Goal: Find specific page/section: Find specific page/section

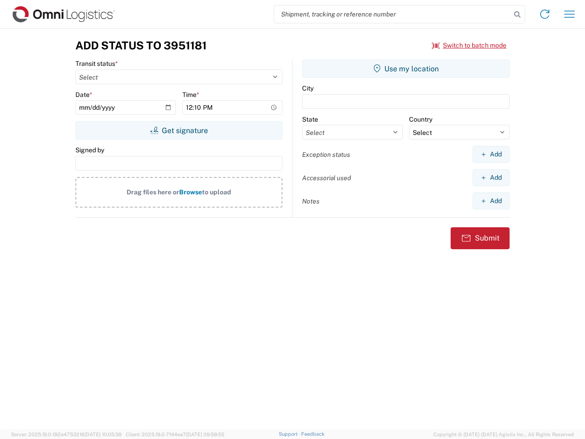
click at [393, 14] on input "search" at bounding box center [392, 13] width 237 height 17
click at [518, 15] on icon at bounding box center [517, 14] width 13 height 13
click at [545, 14] on icon at bounding box center [545, 14] width 15 height 15
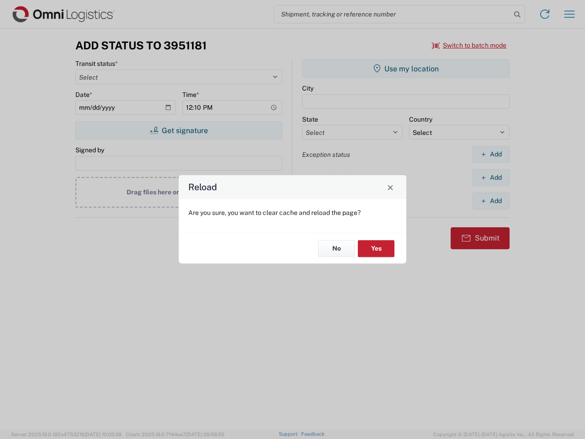
click at [570, 14] on div "Reload Are you sure, you want to clear cache and reload the page? No Yes" at bounding box center [292, 219] width 585 height 439
click at [470, 45] on div "Reload Are you sure, you want to clear cache and reload the page? No Yes" at bounding box center [292, 219] width 585 height 439
click at [179, 130] on div "Reload Are you sure, you want to clear cache and reload the page? No Yes" at bounding box center [292, 219] width 585 height 439
click at [406, 69] on div "Reload Are you sure, you want to clear cache and reload the page? No Yes" at bounding box center [292, 219] width 585 height 439
click at [491, 154] on div "Reload Are you sure, you want to clear cache and reload the page? No Yes" at bounding box center [292, 219] width 585 height 439
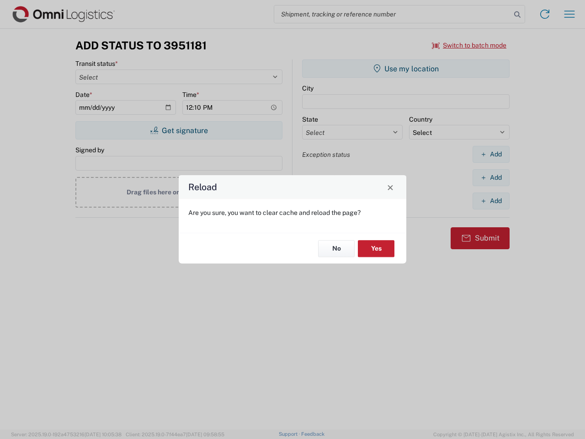
click at [491, 177] on div "Reload Are you sure, you want to clear cache and reload the page? No Yes" at bounding box center [292, 219] width 585 height 439
click at [491, 201] on div "Reload Are you sure, you want to clear cache and reload the page? No Yes" at bounding box center [292, 219] width 585 height 439
